Goal: Information Seeking & Learning: Check status

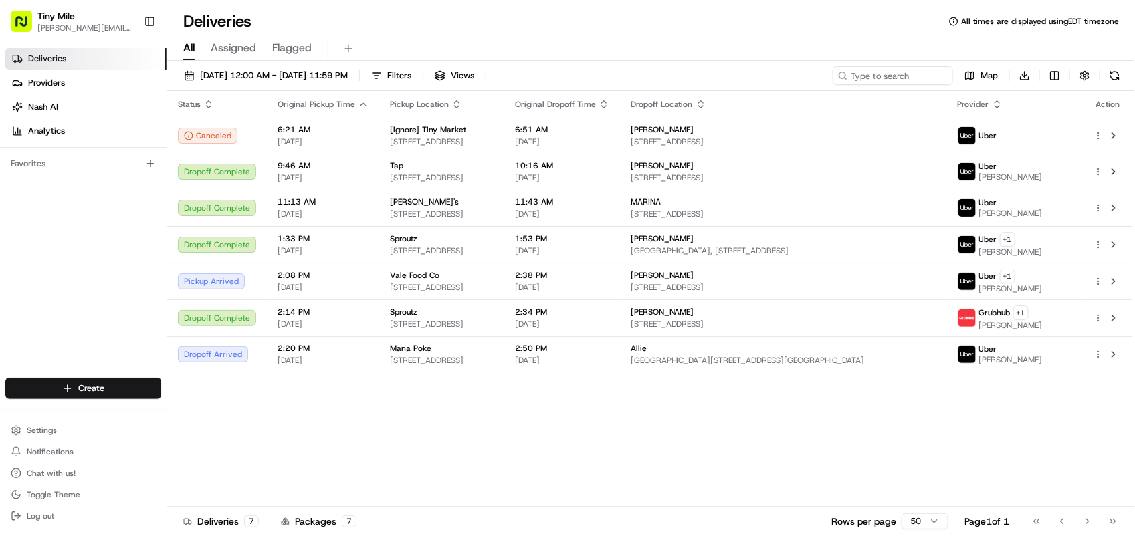
click at [362, 107] on icon "button" at bounding box center [363, 104] width 11 height 11
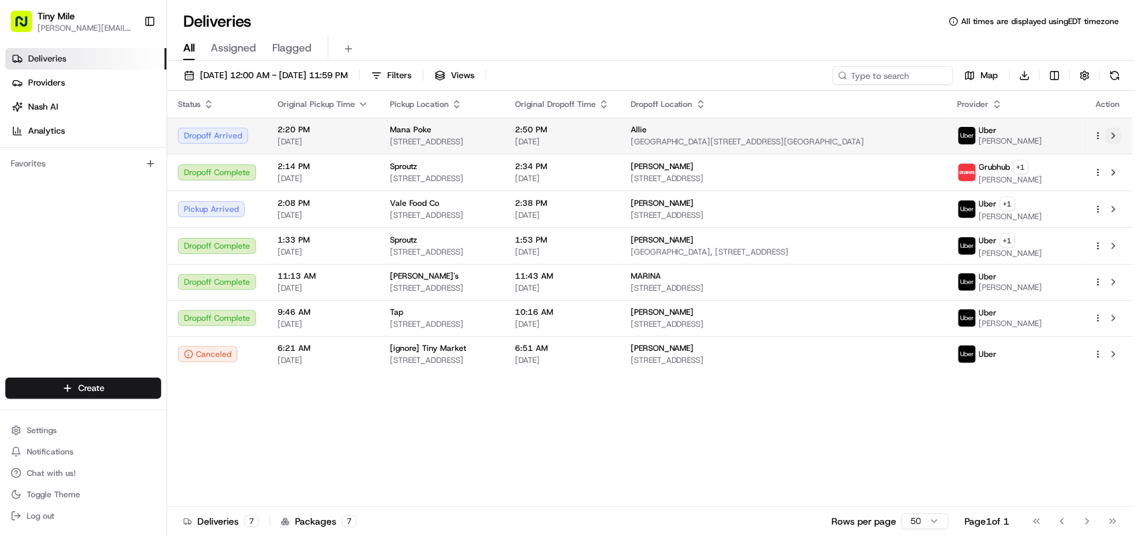
click at [1119, 134] on button at bounding box center [1113, 136] width 16 height 16
click at [1008, 460] on div "Status Original Pickup Time Pickup Location Original Dropoff Time Dropoff Locat…" at bounding box center [649, 299] width 965 height 416
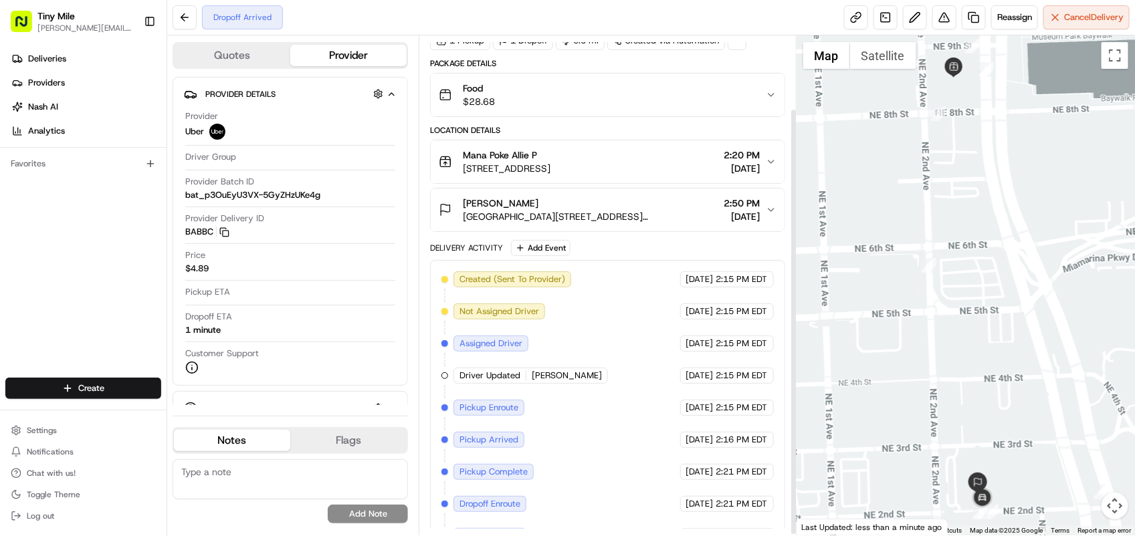
scroll to position [85, 0]
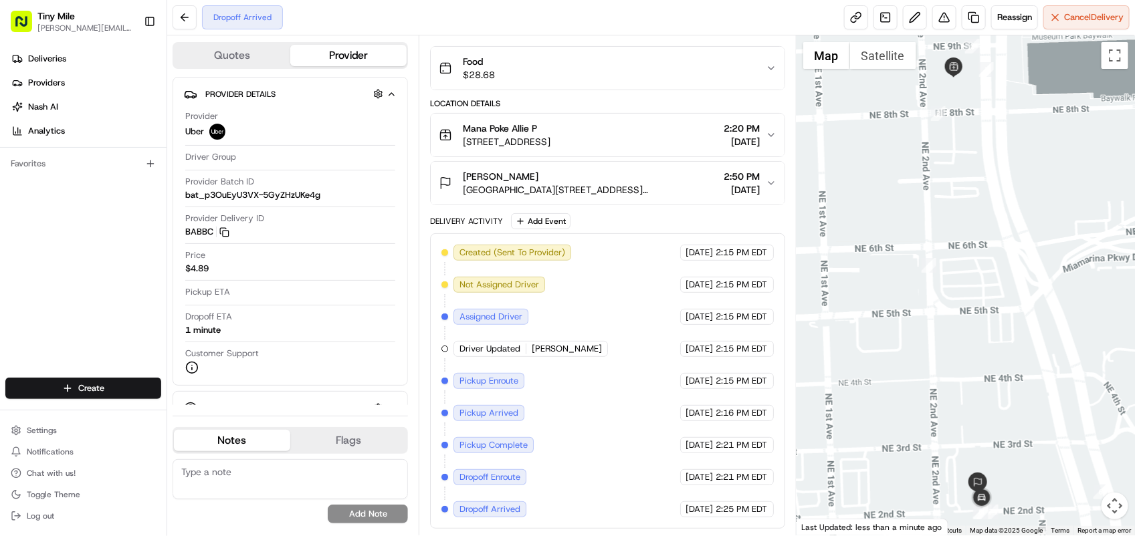
click at [1014, 308] on div at bounding box center [965, 285] width 338 height 500
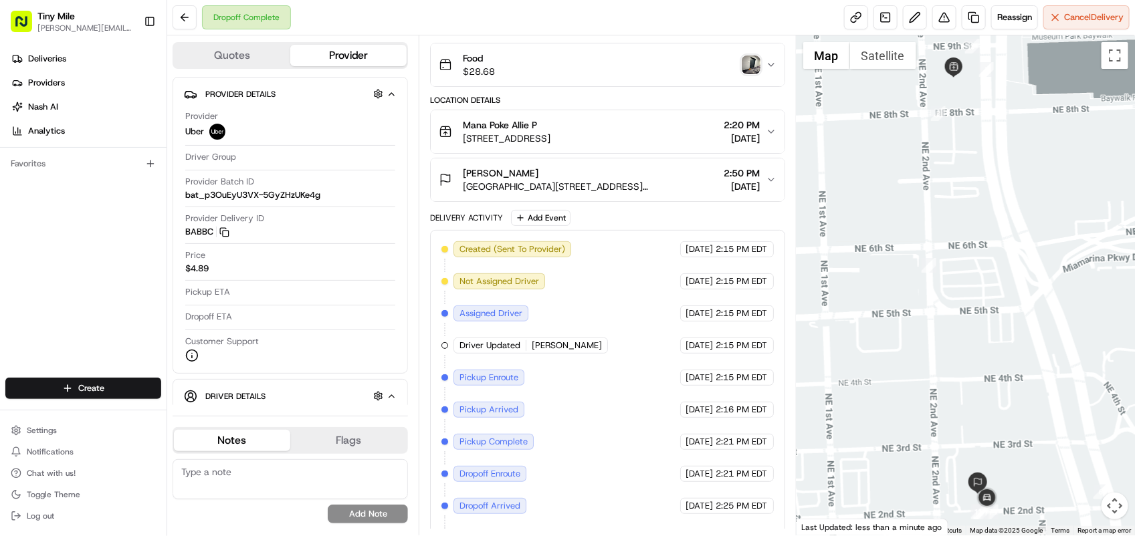
click at [1034, 322] on div at bounding box center [965, 285] width 338 height 500
click at [1035, 342] on div at bounding box center [965, 285] width 338 height 500
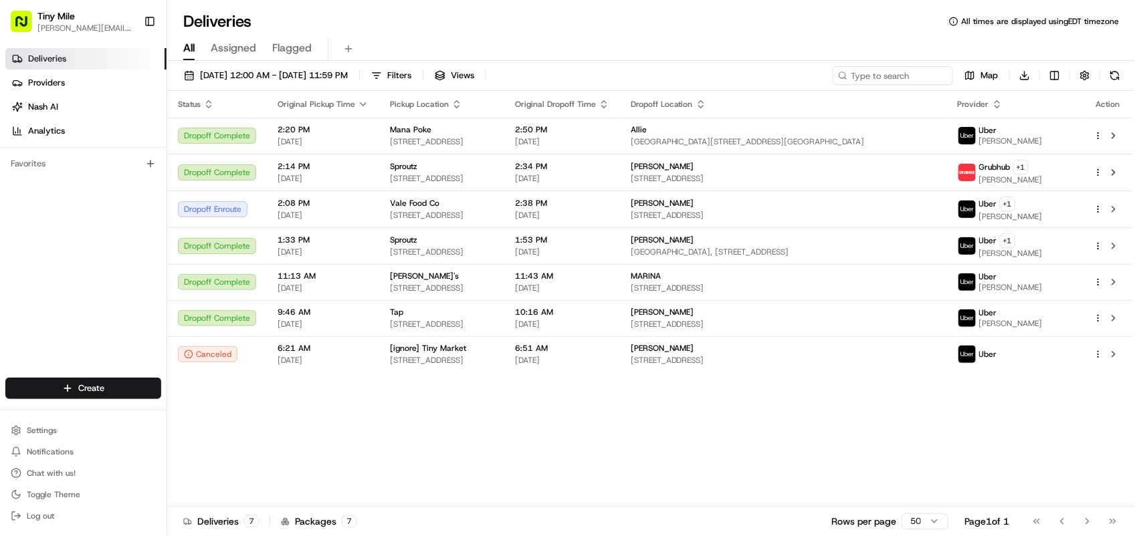
click at [1079, 441] on div "Status Original Pickup Time Pickup Location Original Dropoff Time Dropoff Locat…" at bounding box center [649, 299] width 965 height 416
click at [1115, 216] on button at bounding box center [1113, 209] width 16 height 16
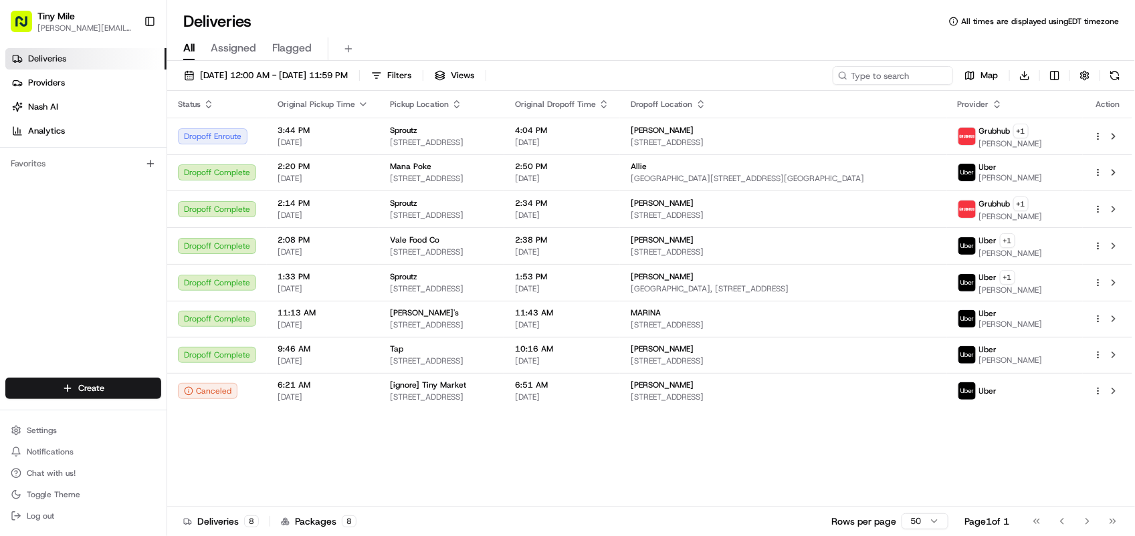
click at [1006, 53] on div "All Assigned Flagged" at bounding box center [651, 48] width 968 height 23
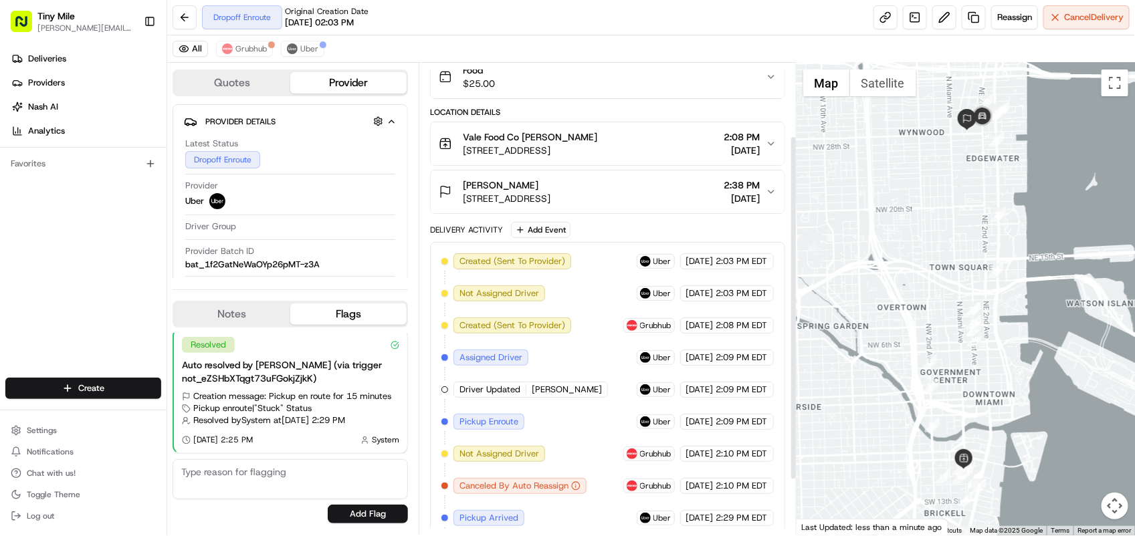
scroll to position [178, 0]
